Goal: Find specific page/section: Find specific page/section

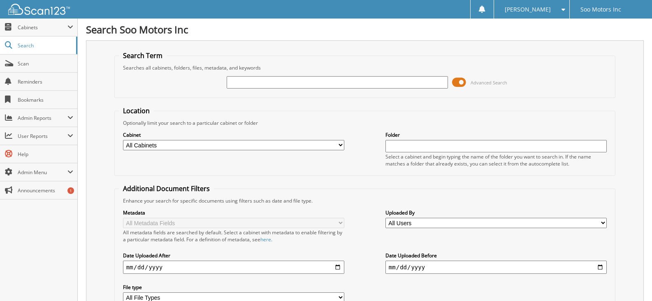
click at [458, 82] on span at bounding box center [459, 82] width 14 height 12
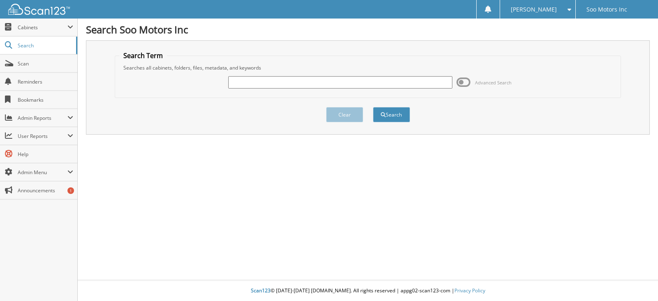
click at [279, 81] on input "text" at bounding box center [340, 82] width 224 height 12
type input "[PERSON_NAME]"
click at [373, 107] on button "Search" at bounding box center [391, 114] width 37 height 15
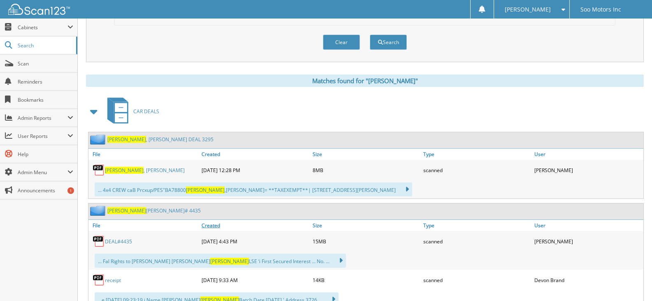
scroll to position [288, 0]
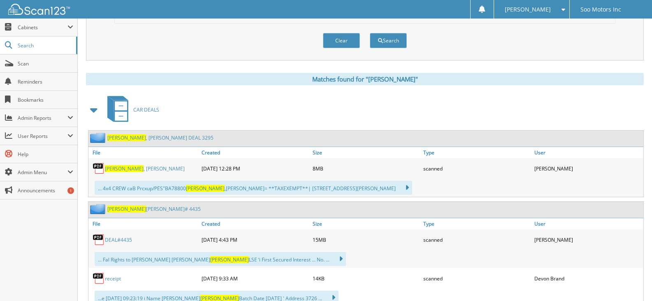
click at [121, 167] on link "[PERSON_NAME]" at bounding box center [145, 168] width 80 height 7
click at [30, 66] on span "Scan" at bounding box center [46, 63] width 56 height 7
